Goal: Participate in discussion

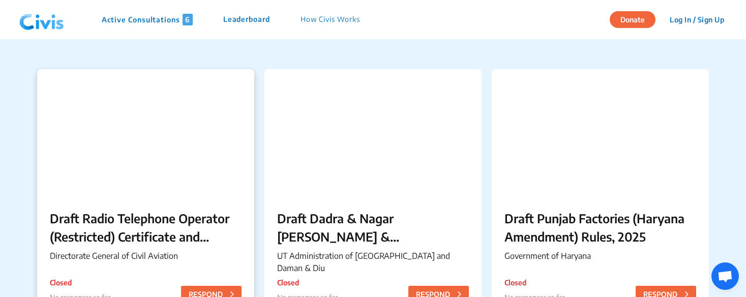
scroll to position [166, 0]
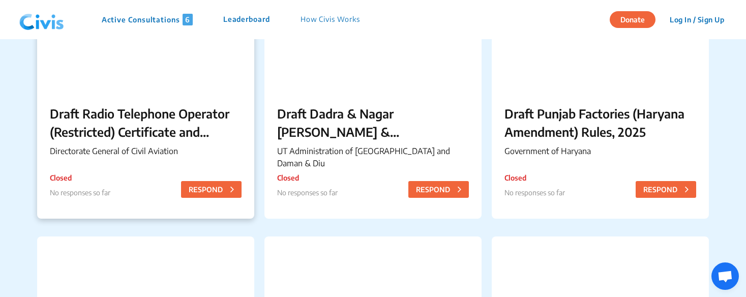
click at [145, 24] on p "Active Consultations 6" at bounding box center [147, 20] width 91 height 12
click at [146, 20] on p "Active Consultations 6" at bounding box center [147, 20] width 91 height 12
click at [247, 20] on p "Leaderboard" at bounding box center [246, 20] width 47 height 12
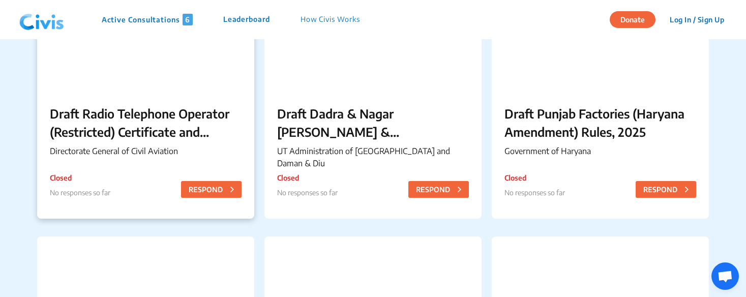
click at [247, 20] on p "Leaderboard" at bounding box center [246, 20] width 47 height 12
click at [191, 92] on div at bounding box center [145, 27] width 217 height 127
